Goal: Navigation & Orientation: Find specific page/section

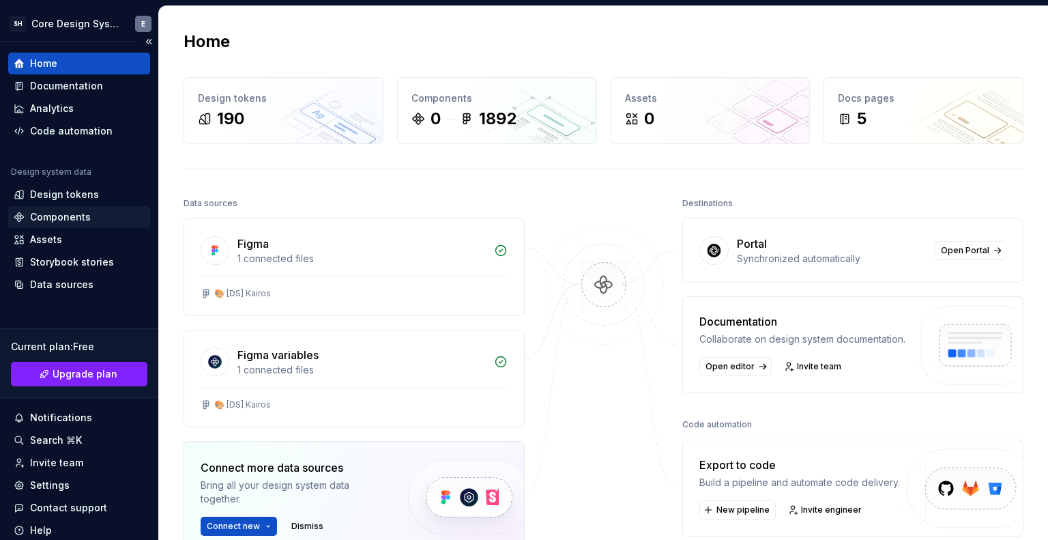
click at [69, 211] on div "Components" at bounding box center [60, 217] width 61 height 14
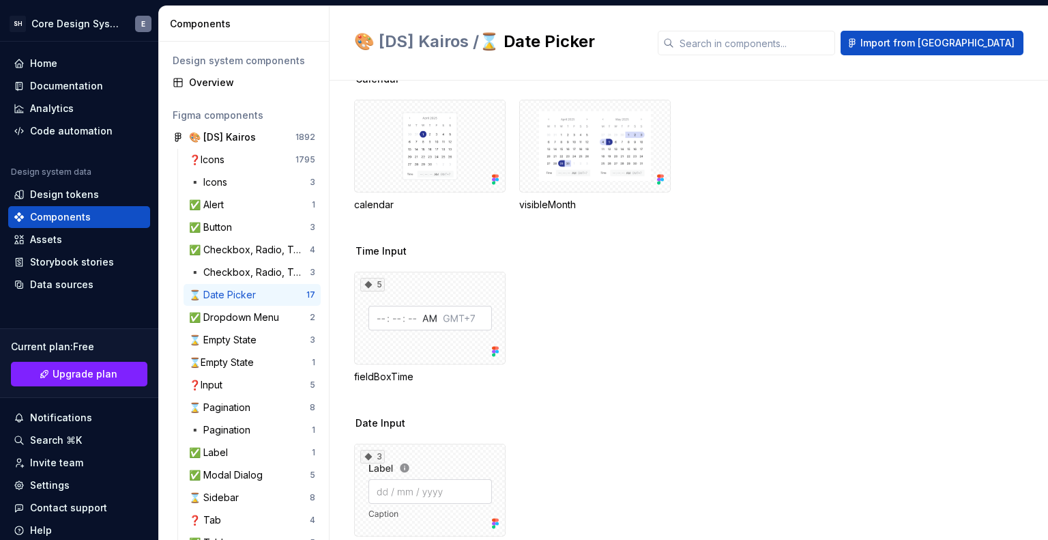
scroll to position [624, 0]
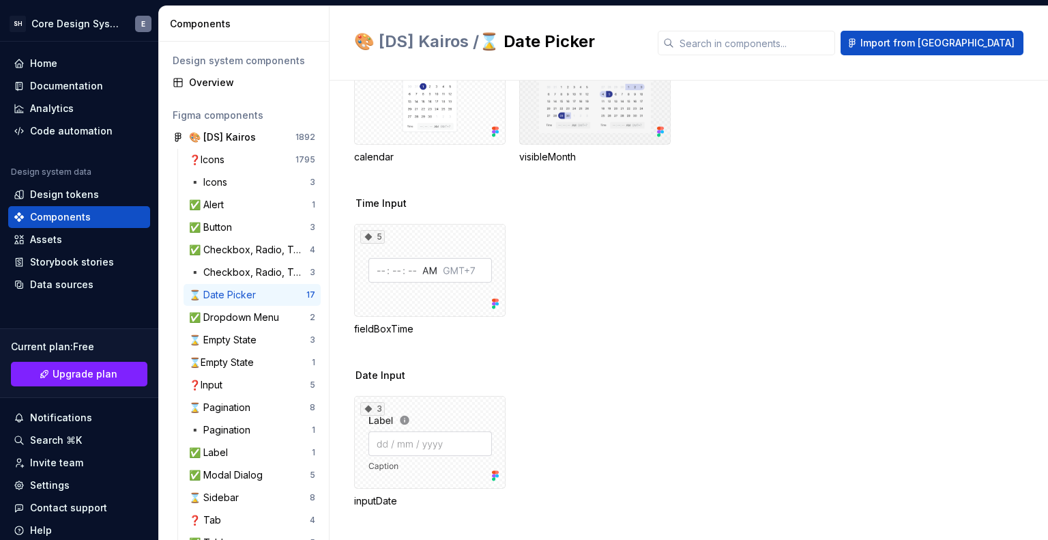
click at [636, 106] on div at bounding box center [594, 98] width 151 height 93
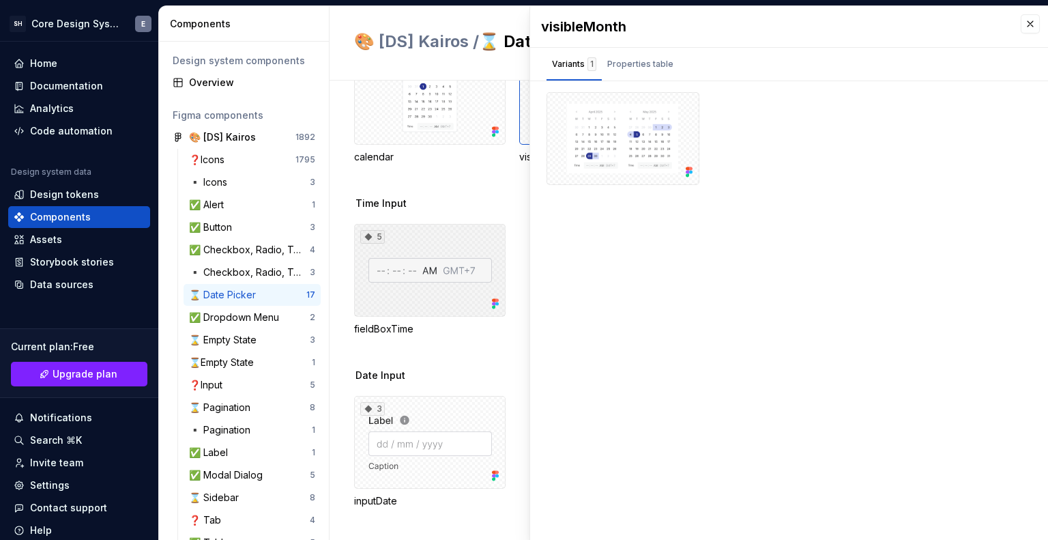
click at [394, 259] on div "5" at bounding box center [429, 270] width 151 height 93
